Goal: Task Accomplishment & Management: Manage account settings

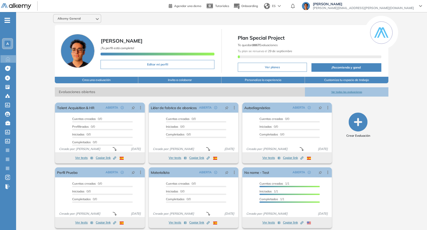
click at [310, 8] on div at bounding box center [306, 6] width 8 height 8
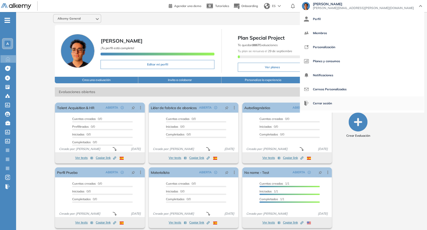
click at [332, 106] on span "Cerrar sesión" at bounding box center [322, 104] width 19 height 12
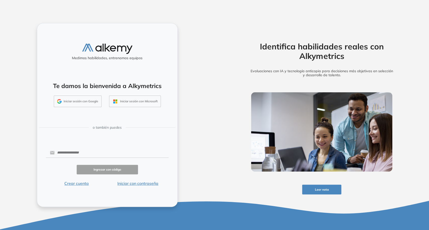
click at [96, 145] on div "Medimos habilidades, entrenamos equipos Te damos la bienvenida a Alkymetrics In…" at bounding box center [107, 115] width 141 height 184
click at [100, 154] on input "text" at bounding box center [112, 153] width 114 height 10
type input "**********"
click at [136, 186] on button "Iniciar con contraseña" at bounding box center [137, 184] width 61 height 6
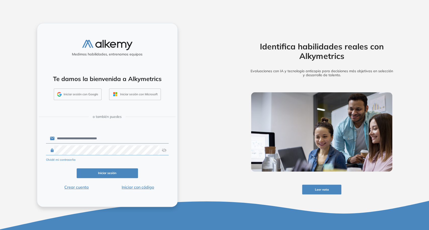
click at [131, 157] on div "Olvidé mi contraseña" at bounding box center [107, 160] width 123 height 6
click at [129, 172] on button "Iniciar sesión" at bounding box center [107, 174] width 61 height 10
